Goal: Task Accomplishment & Management: Manage account settings

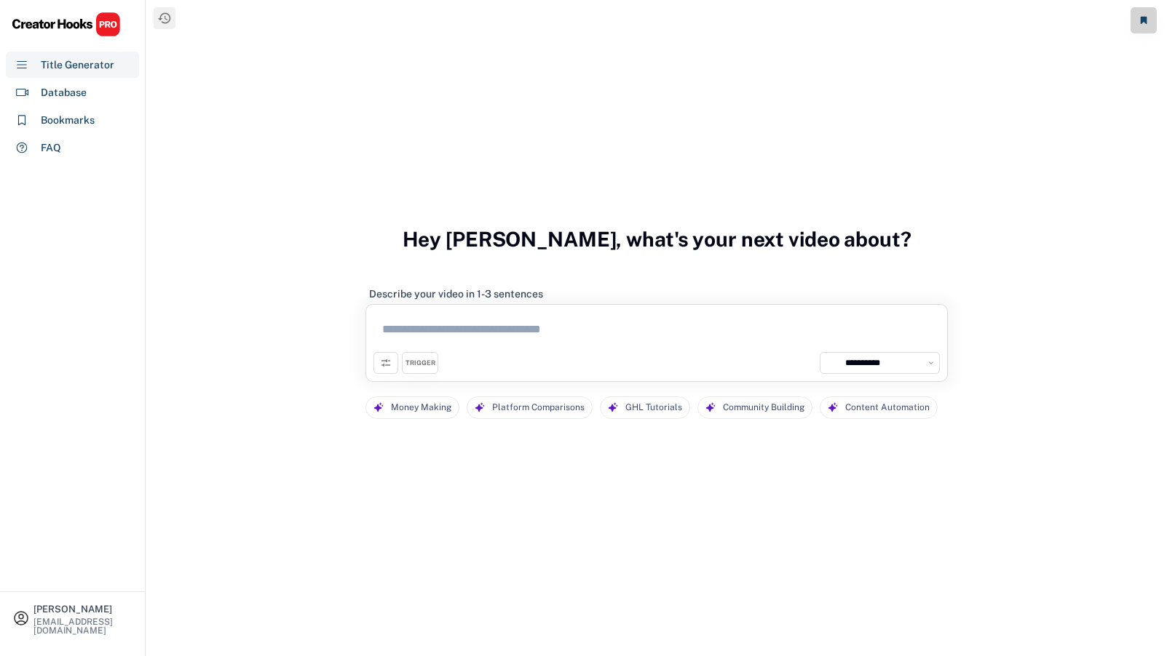
select select "**********"
click at [90, 605] on div "[PERSON_NAME]" at bounding box center [82, 609] width 99 height 9
select select
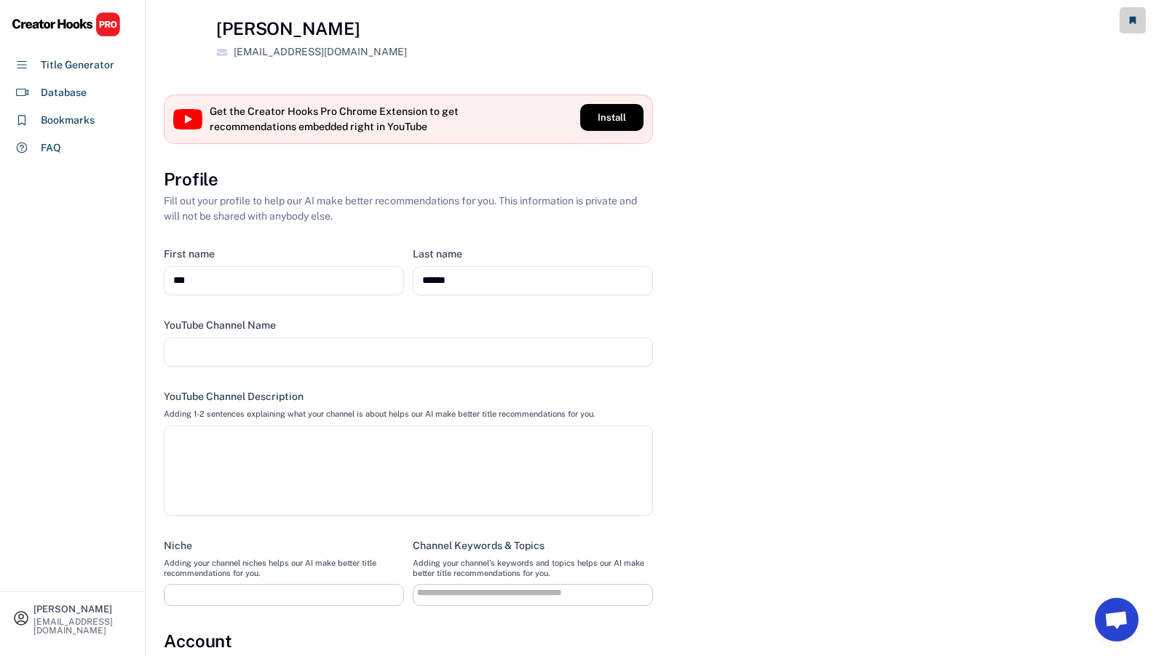
select select
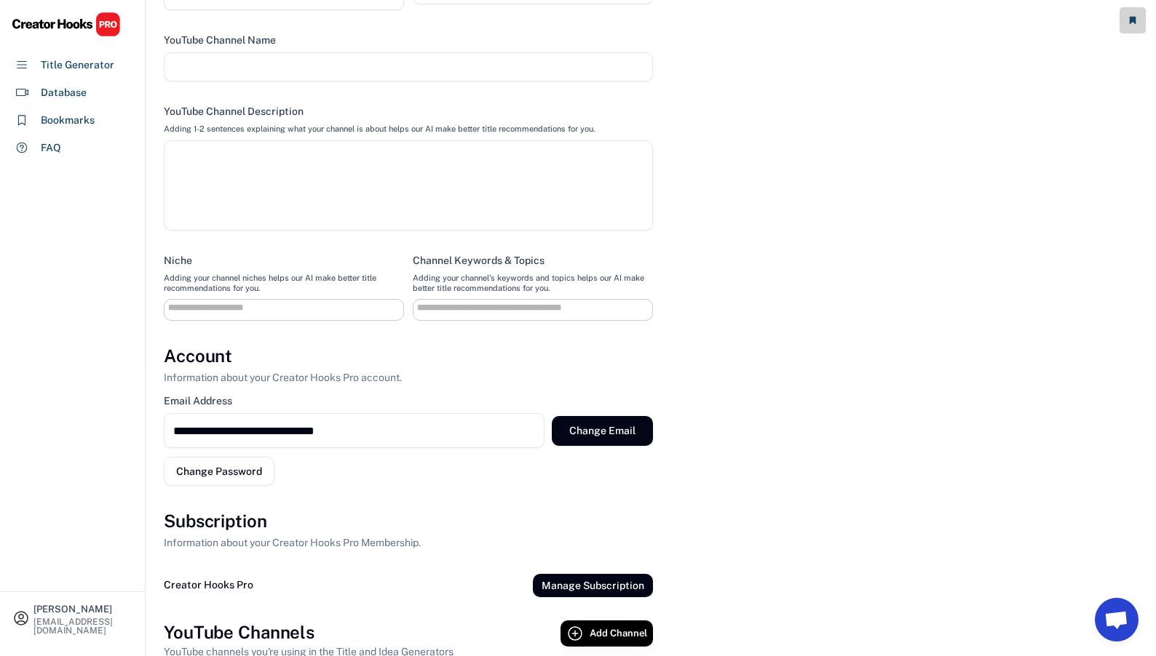
scroll to position [509, 0]
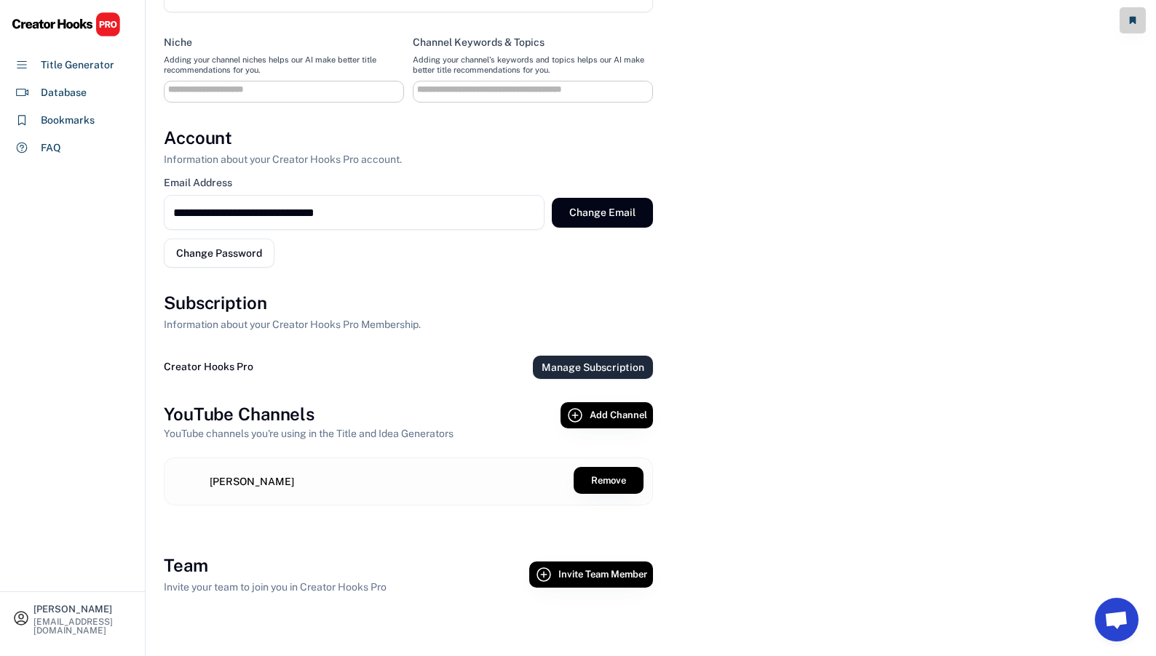
click at [568, 366] on button "Manage Subscription" at bounding box center [593, 367] width 120 height 23
click at [546, 365] on button "Manage Subscription" at bounding box center [593, 367] width 120 height 23
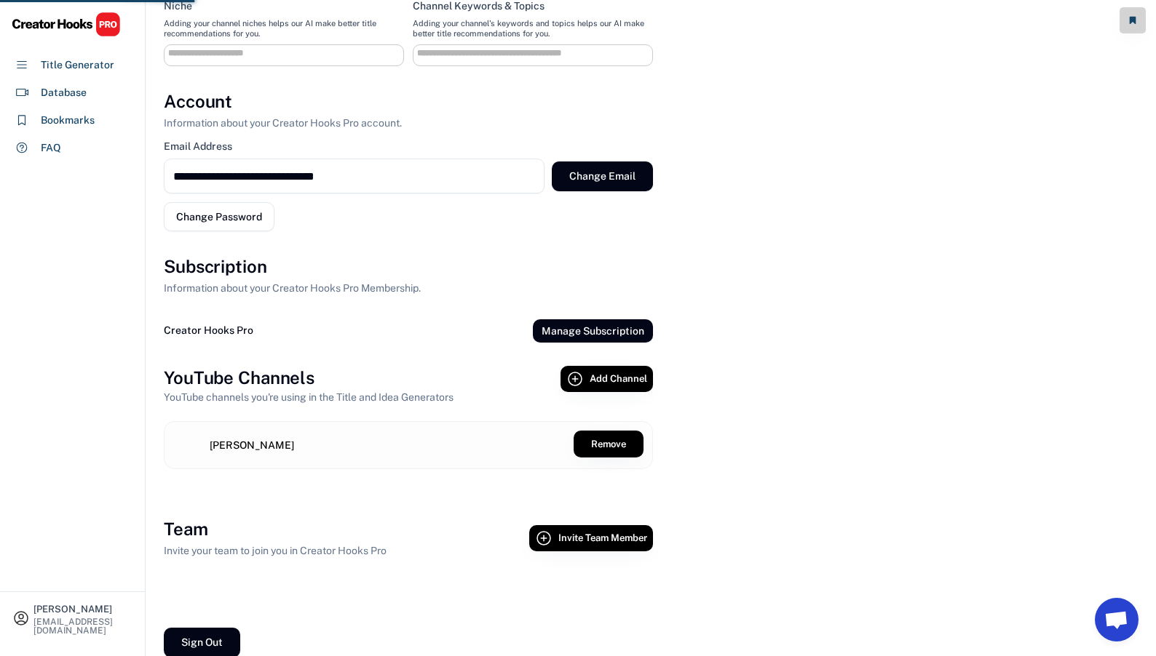
scroll to position [565, 0]
